Goal: Transaction & Acquisition: Purchase product/service

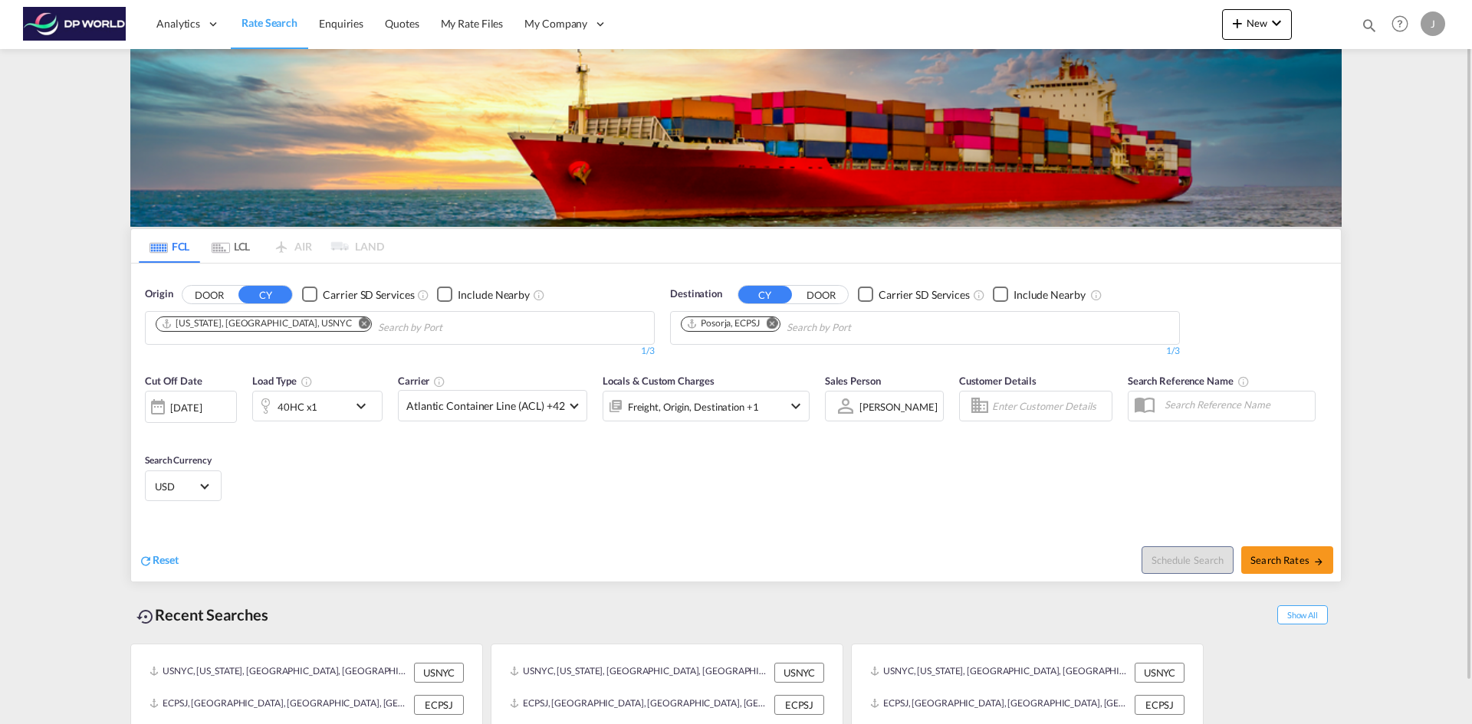
click at [359, 324] on md-icon "Remove" at bounding box center [364, 322] width 11 height 11
click at [185, 330] on body "Analytics Dashboard Rate Search Enquiries Quotes My Rate Files My Company" at bounding box center [736, 362] width 1472 height 724
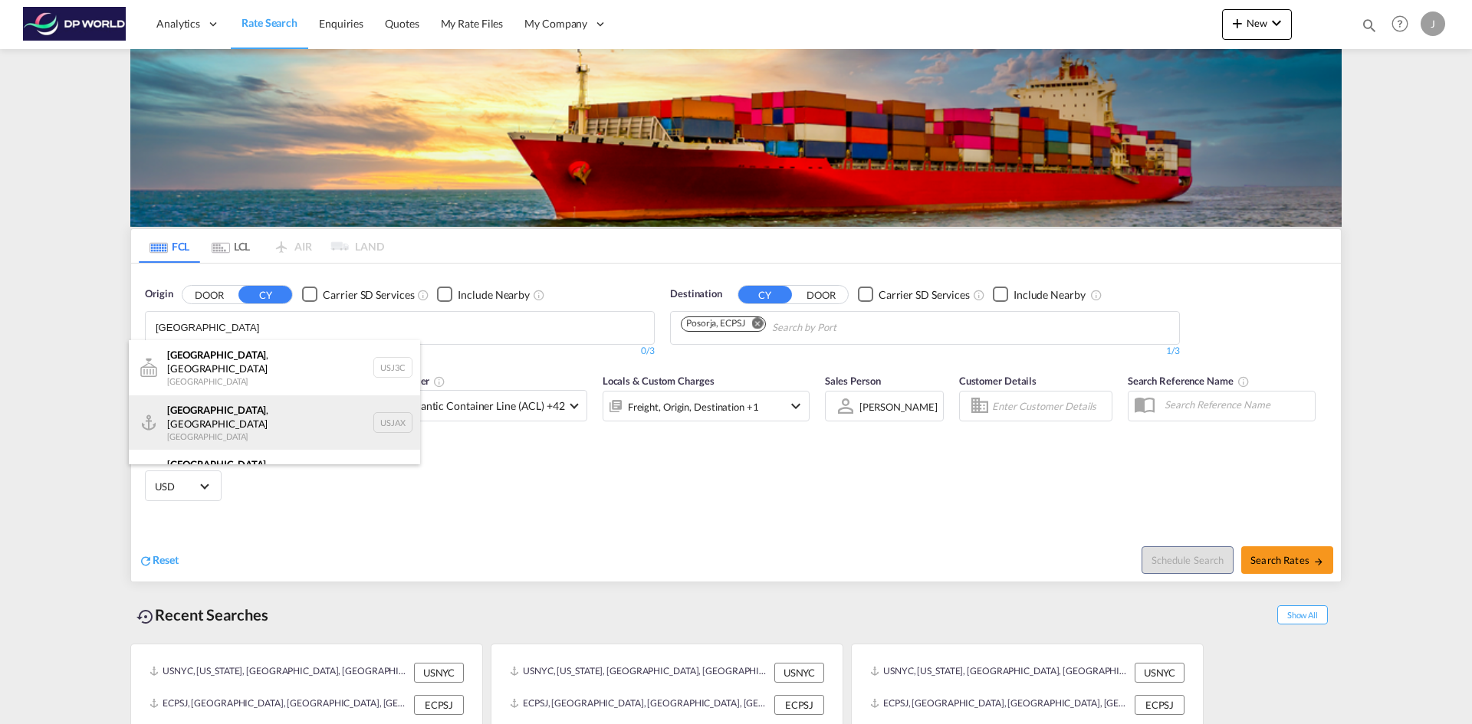
type input "[GEOGRAPHIC_DATA]"
click at [195, 412] on div "[GEOGRAPHIC_DATA] , [GEOGRAPHIC_DATA] [GEOGRAPHIC_DATA] USJAX" at bounding box center [274, 422] width 291 height 55
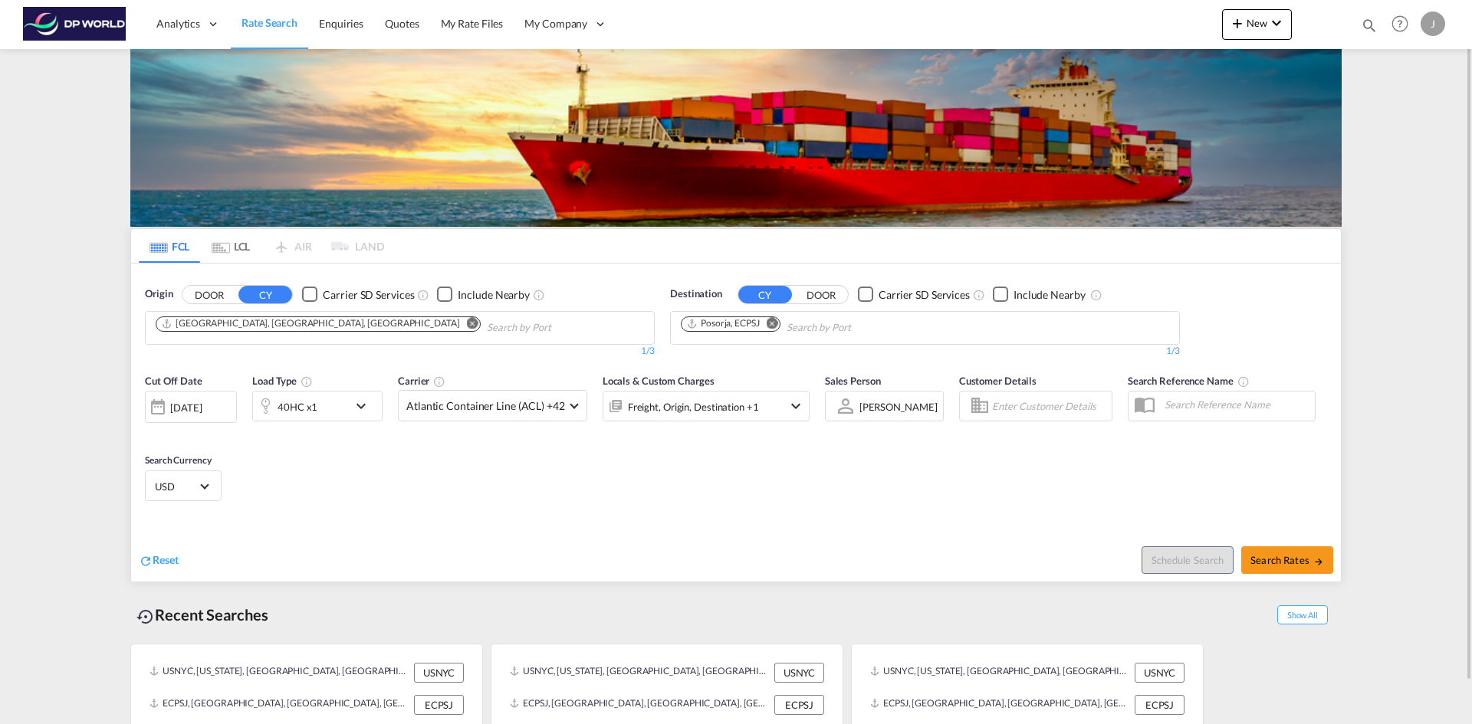
click at [774, 322] on md-icon "Remove" at bounding box center [771, 322] width 11 height 11
type input "V"
click at [745, 326] on input "Chips input." at bounding box center [754, 328] width 146 height 25
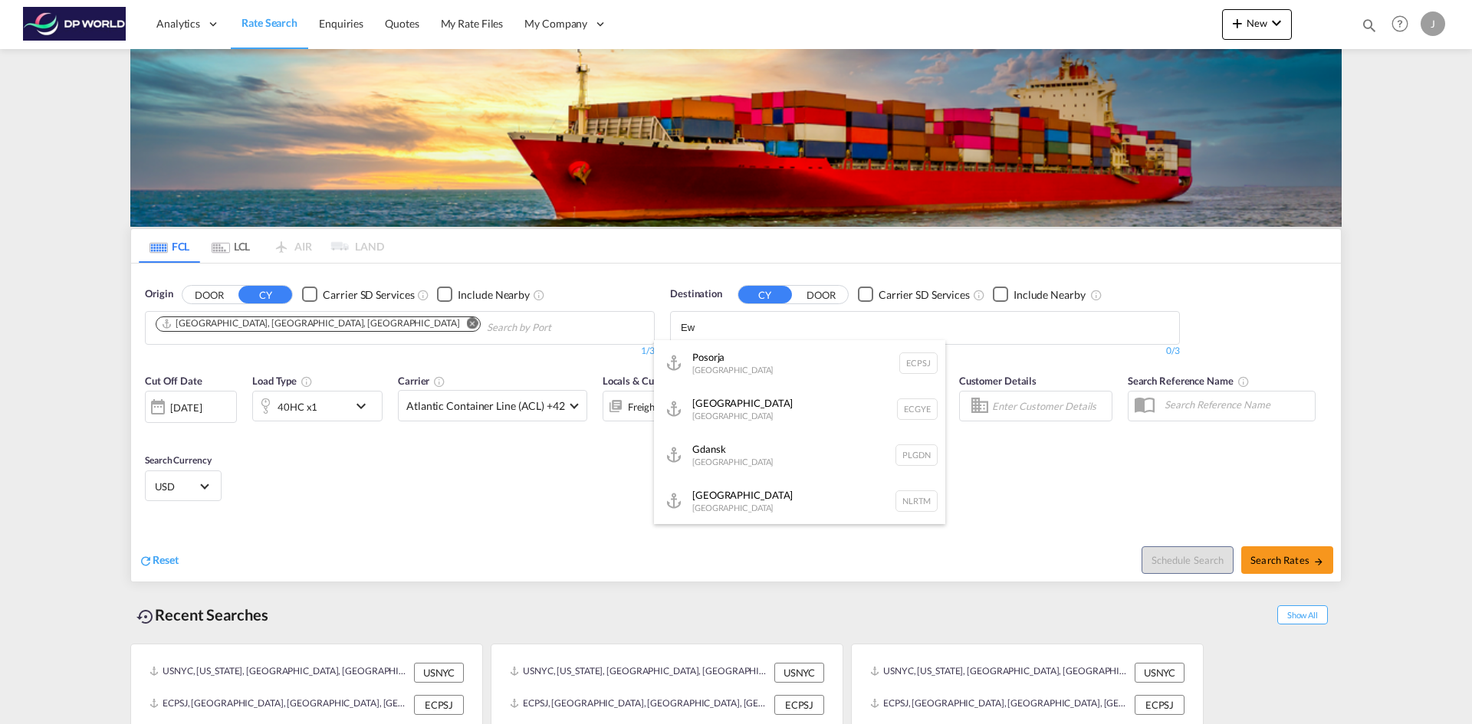
type input "E"
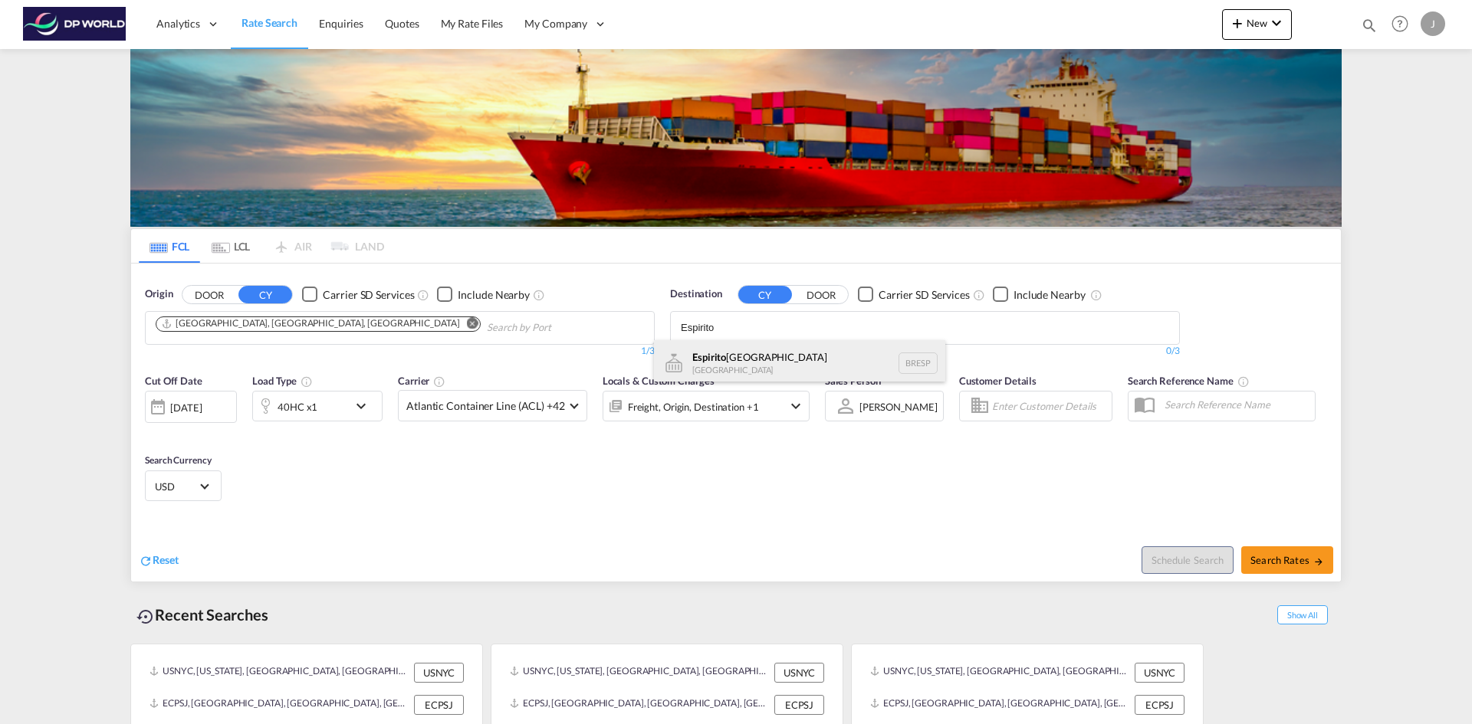
type input "Espirito"
click at [719, 359] on div "Espirito [GEOGRAPHIC_DATA] [GEOGRAPHIC_DATA] BRESP" at bounding box center [799, 363] width 291 height 46
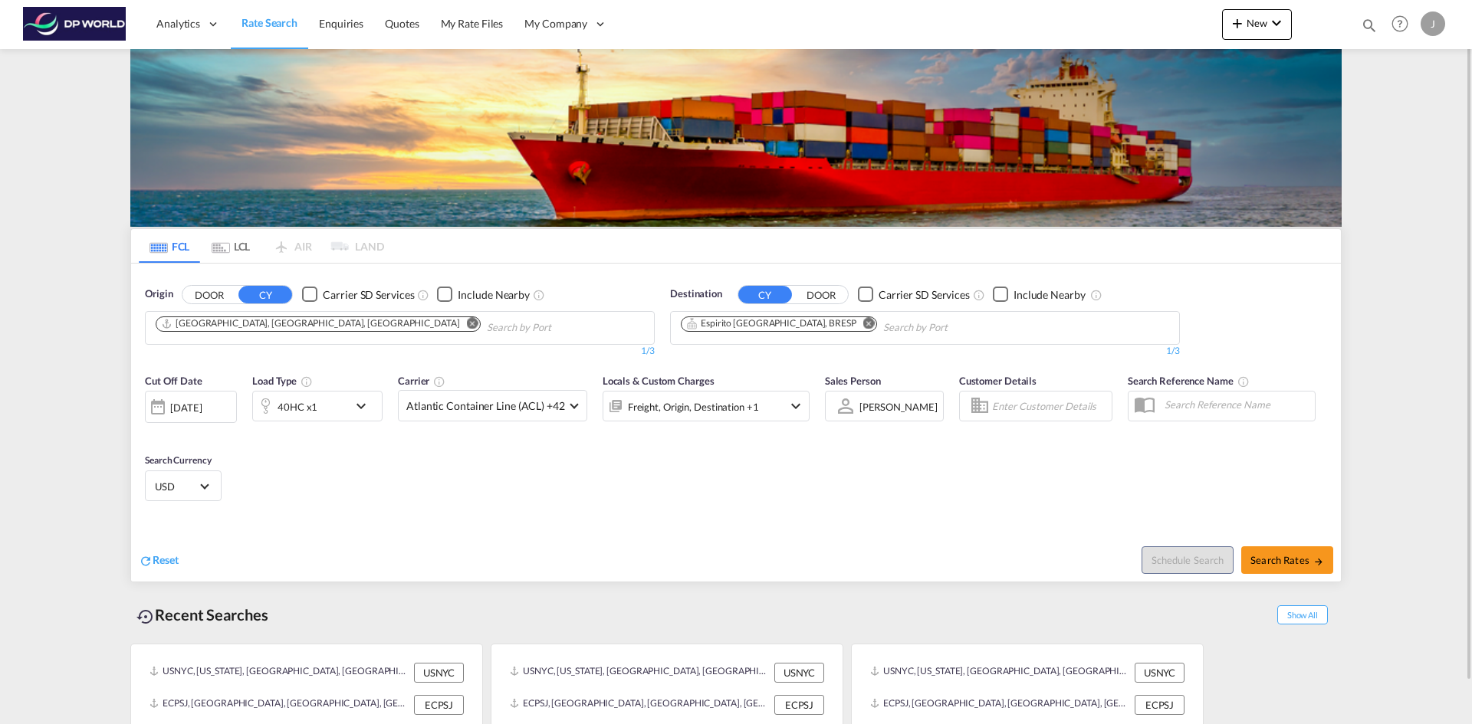
click at [179, 408] on div "[DATE]" at bounding box center [185, 408] width 31 height 14
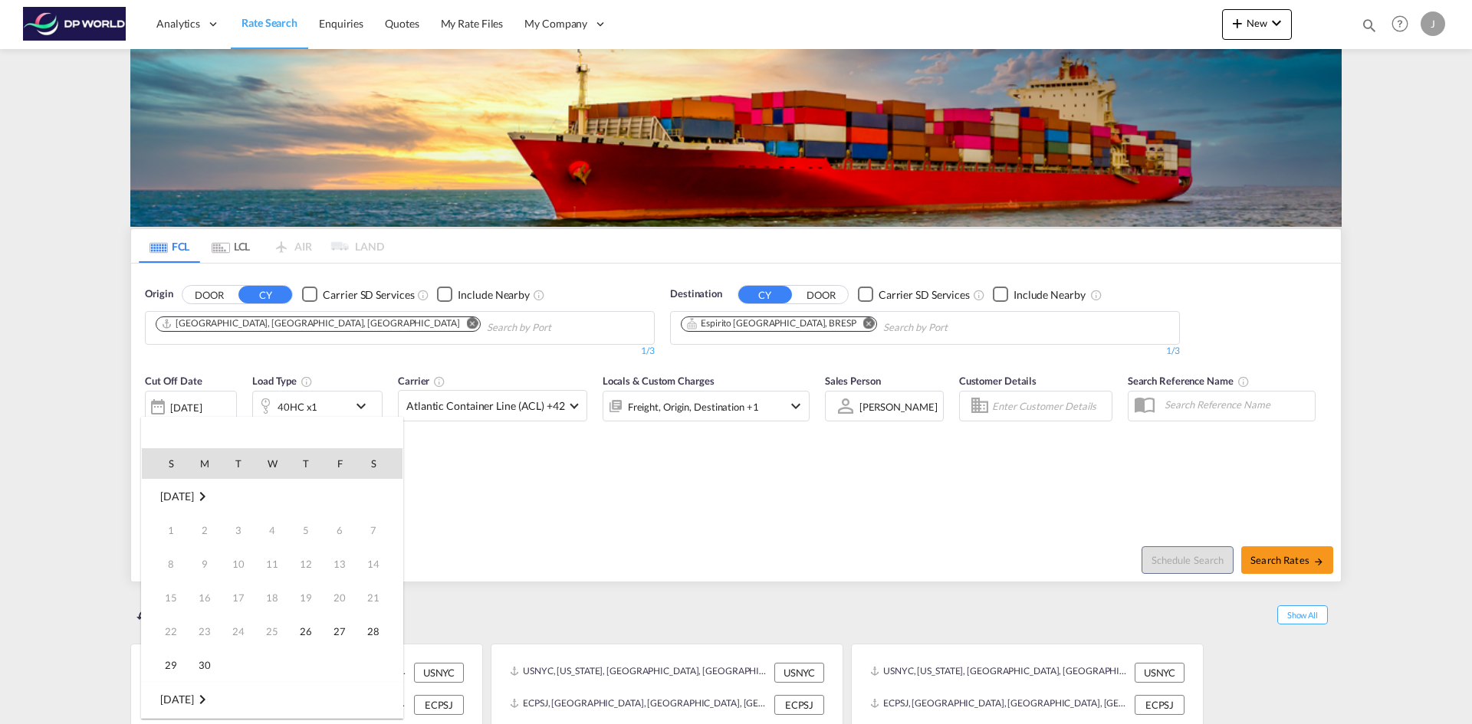
scroll to position [609, 0]
click at [240, 661] on span "30" at bounding box center [238, 665] width 31 height 31
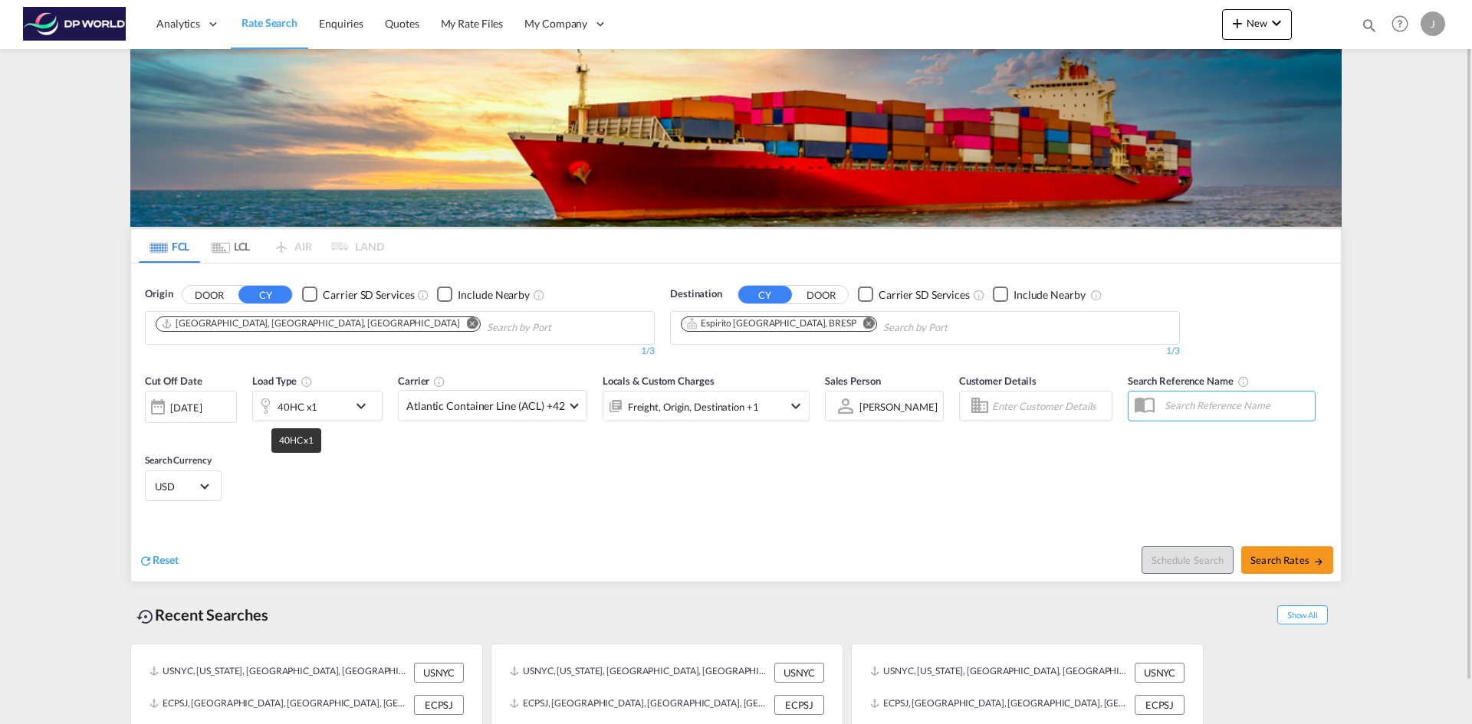
click at [309, 409] on div "40HC x1" at bounding box center [297, 406] width 40 height 21
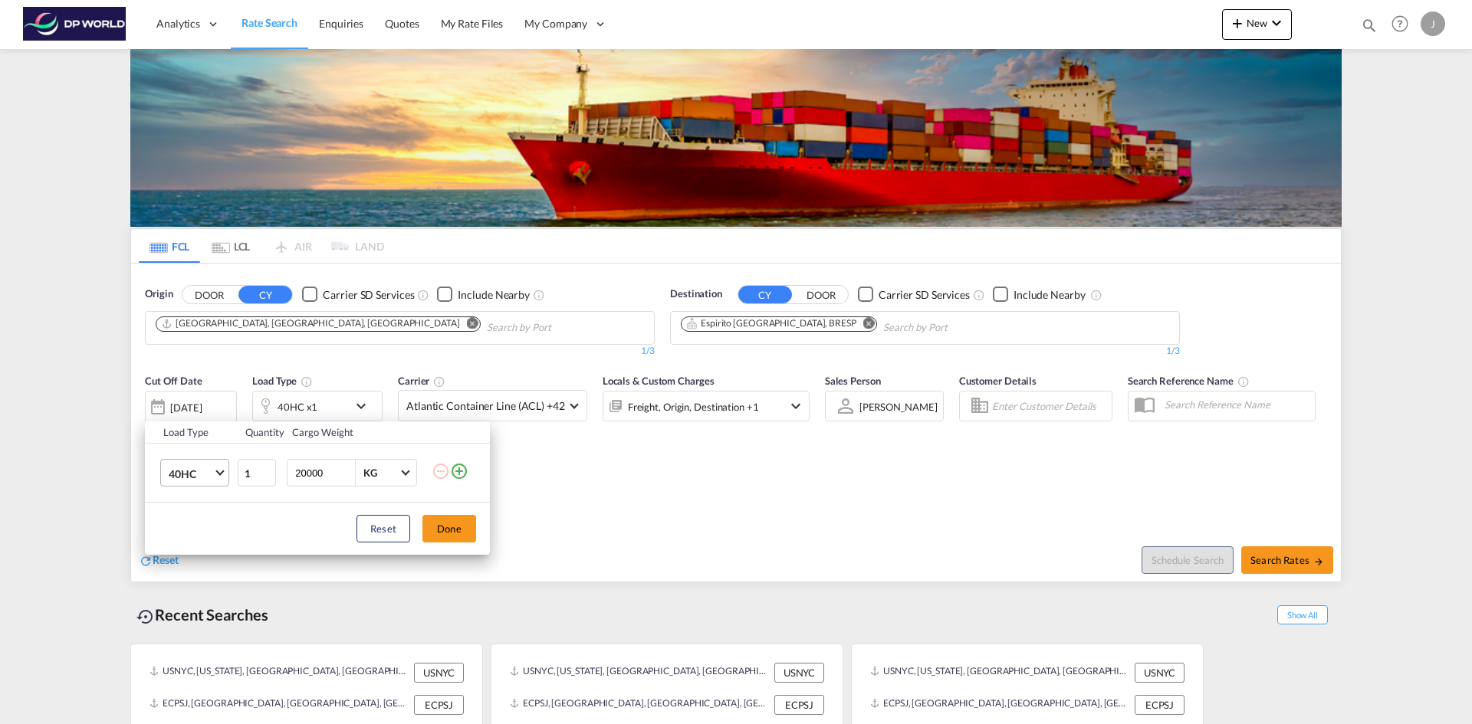
click at [202, 476] on span "40HC" at bounding box center [191, 474] width 44 height 15
click at [189, 400] on div "20GP" at bounding box center [182, 399] width 27 height 15
click at [459, 525] on button "Done" at bounding box center [449, 529] width 54 height 28
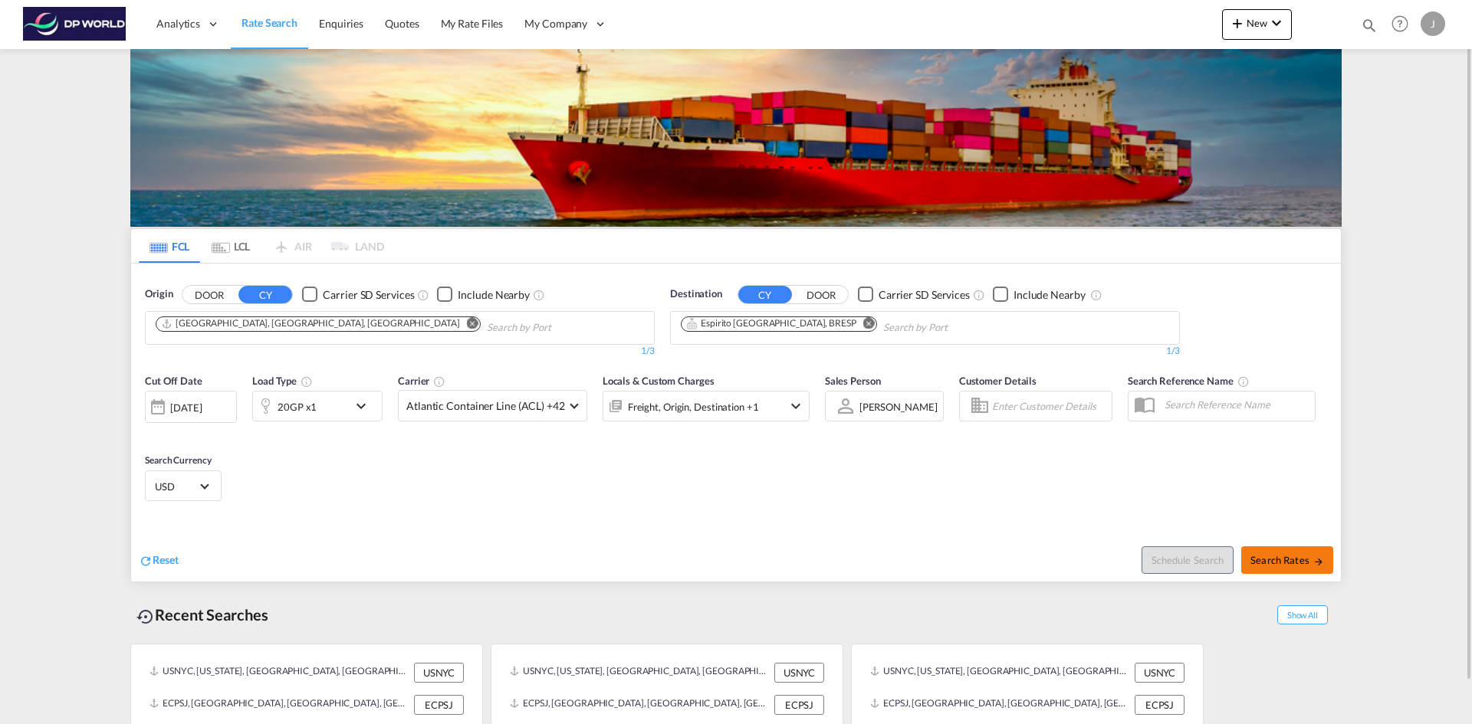
click at [1288, 559] on span "Search Rates" at bounding box center [1287, 560] width 74 height 12
type input "USJAX to BRESP / [DATE]"
